Goal: Navigation & Orientation: Find specific page/section

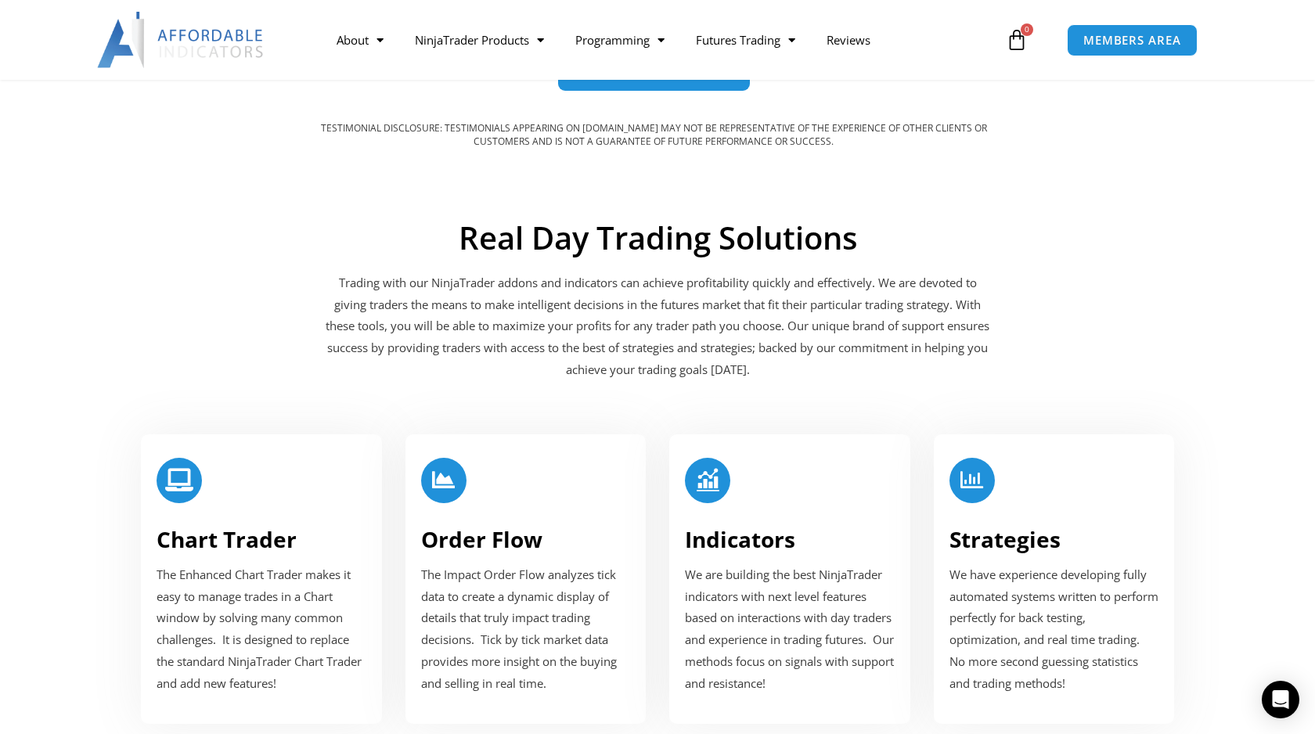
scroll to position [1506, 0]
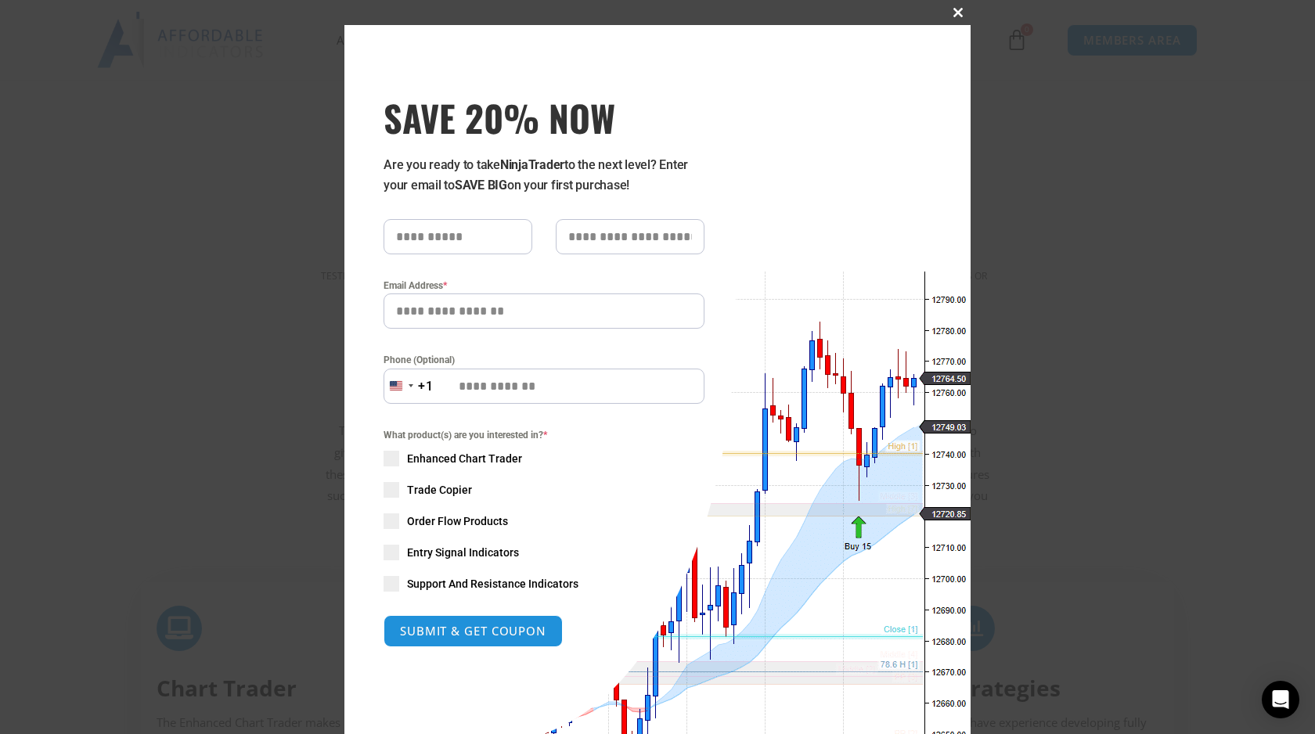
click at [950, 15] on span at bounding box center [957, 12] width 25 height 9
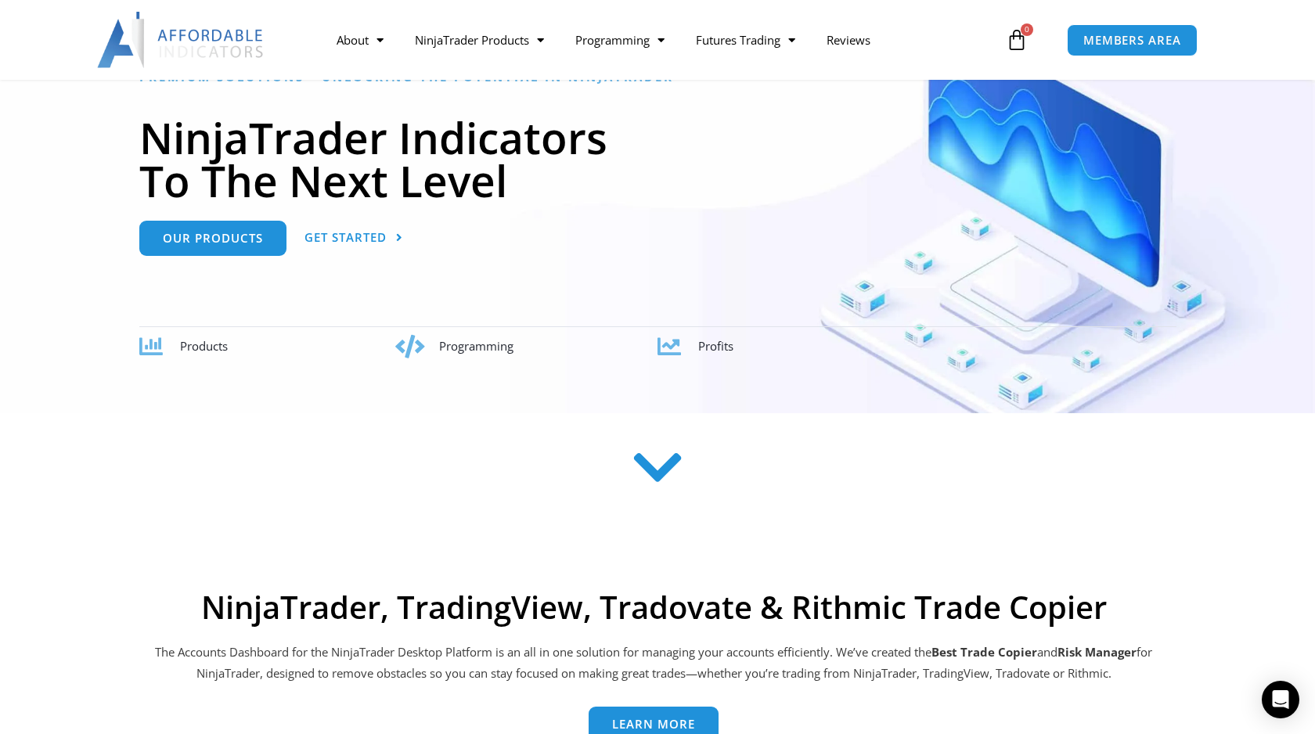
scroll to position [0, 0]
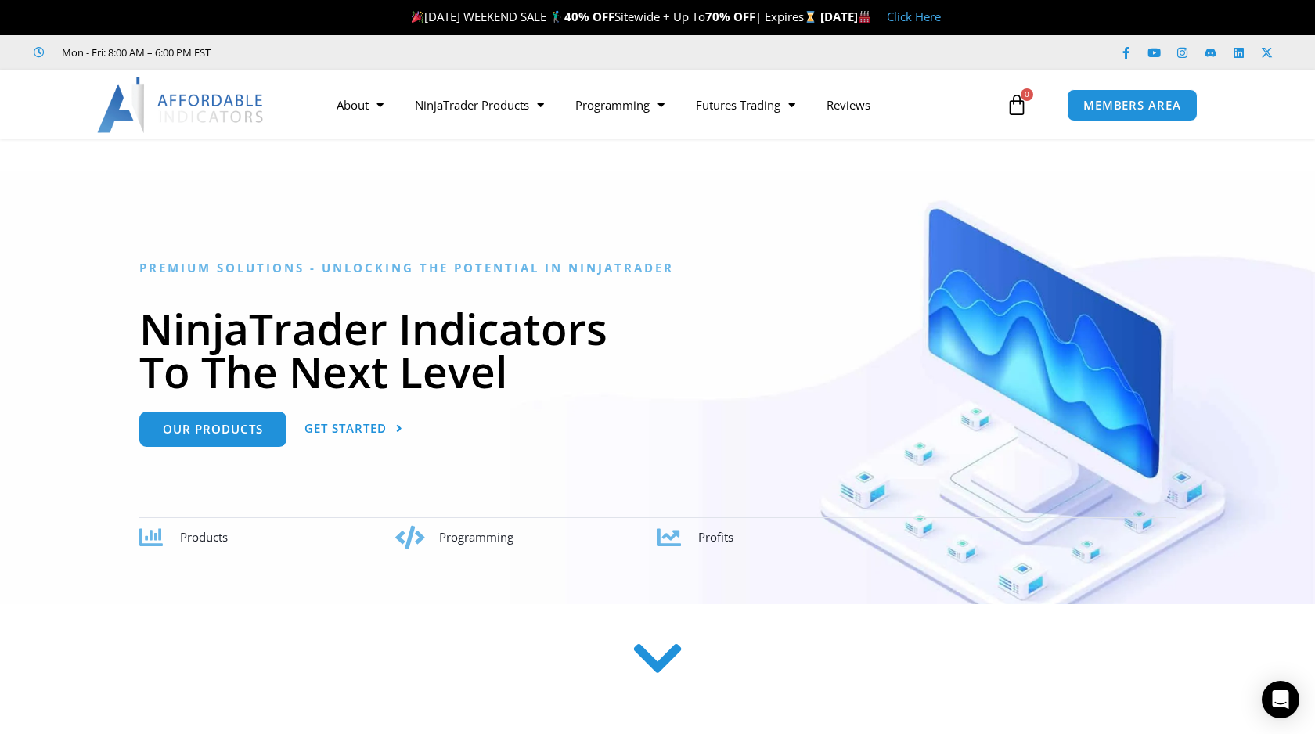
click at [941, 16] on link "Click Here" at bounding box center [914, 17] width 54 height 16
